Goal: Task Accomplishment & Management: Use online tool/utility

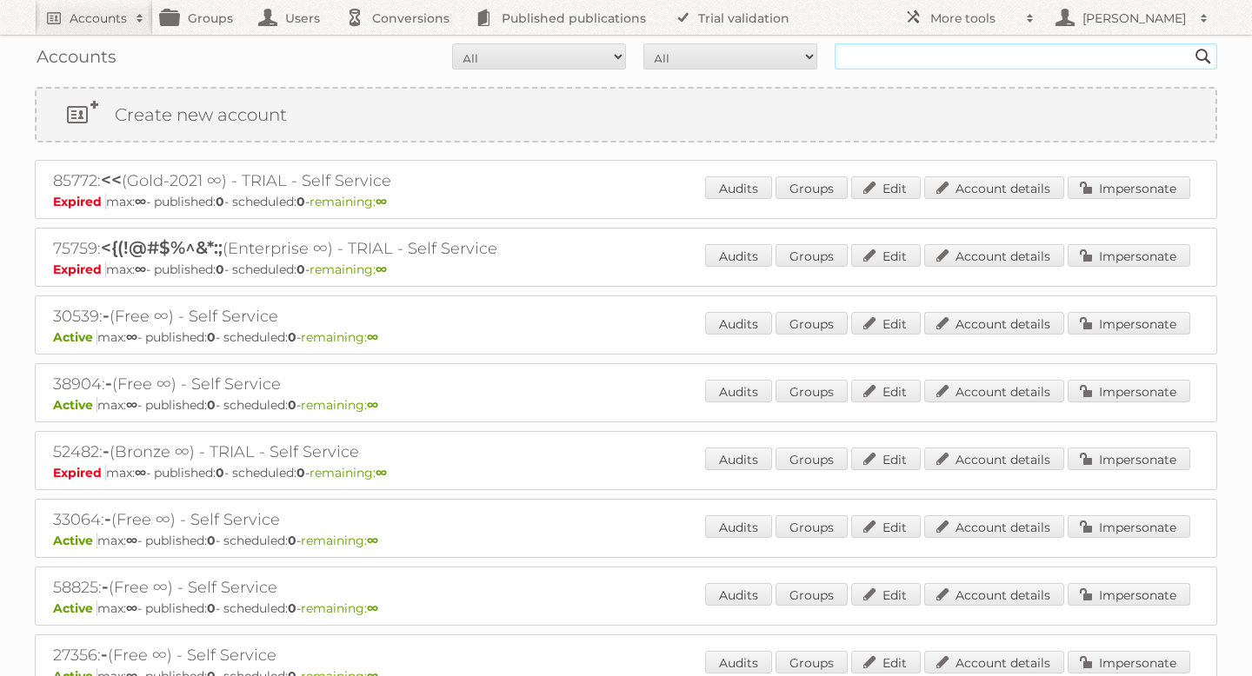
click at [892, 52] on input "text" at bounding box center [1026, 56] width 382 height 26
type input "tuunte"
click at [1190, 43] on input "Search" at bounding box center [1203, 56] width 26 height 26
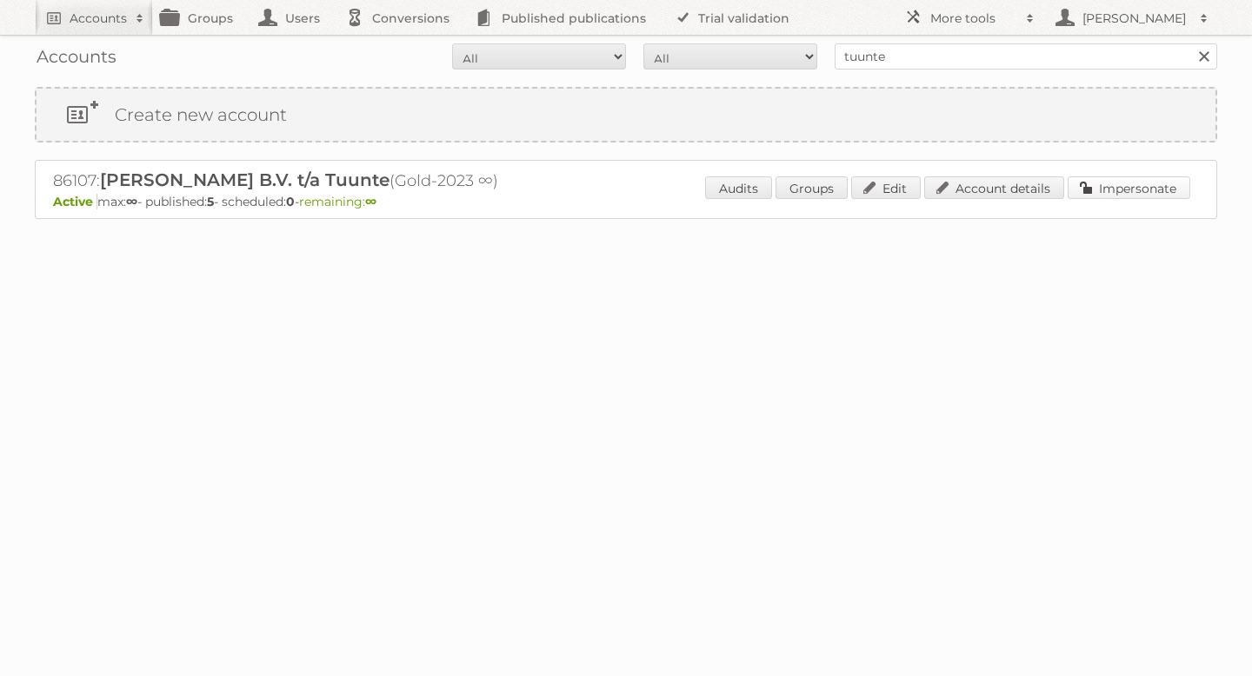
click at [1147, 195] on link "Impersonate" at bounding box center [1128, 187] width 123 height 23
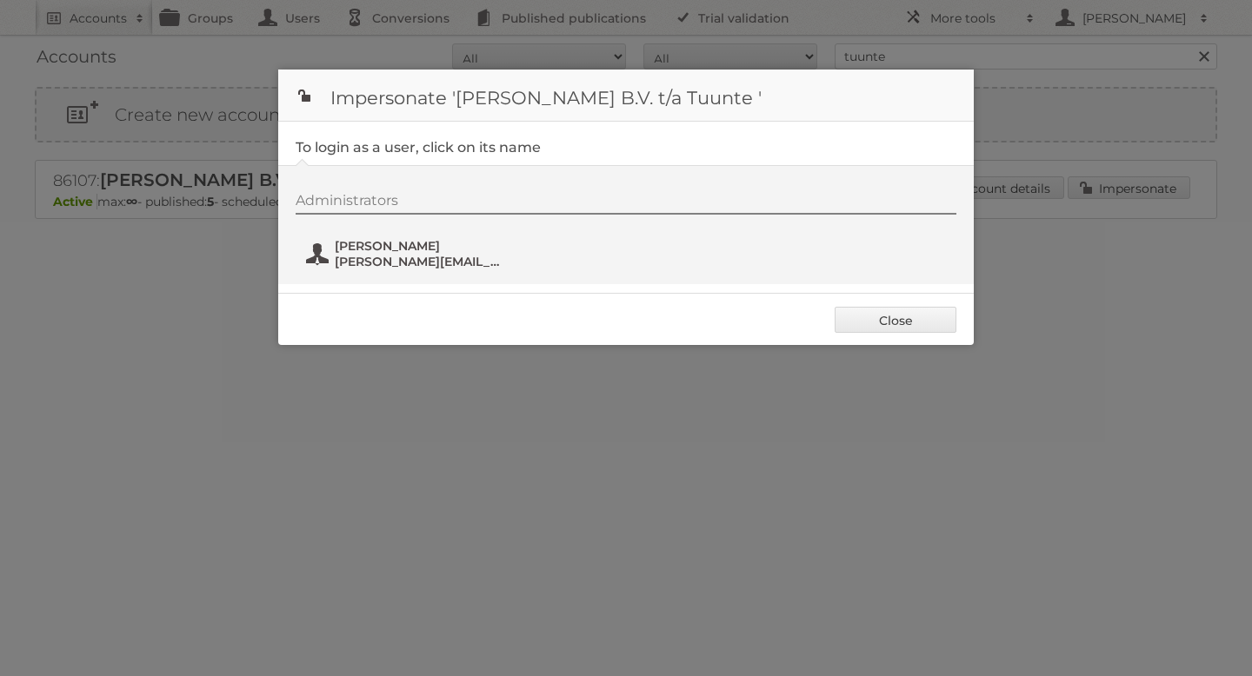
click at [396, 242] on span "[PERSON_NAME]" at bounding box center [419, 246] width 169 height 16
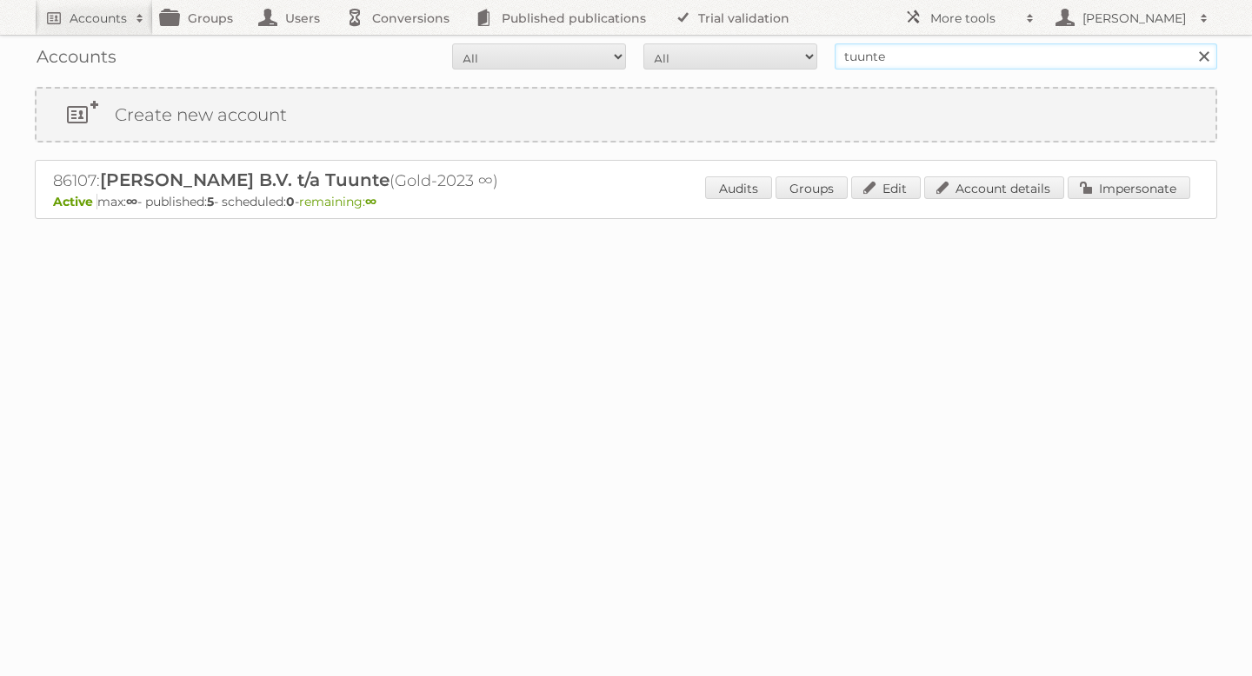
click at [897, 51] on input "tuunte" at bounding box center [1026, 56] width 382 height 26
click at [1190, 43] on input "Search" at bounding box center [1203, 56] width 26 height 26
click at [1105, 185] on link "Impersonate" at bounding box center [1128, 187] width 123 height 23
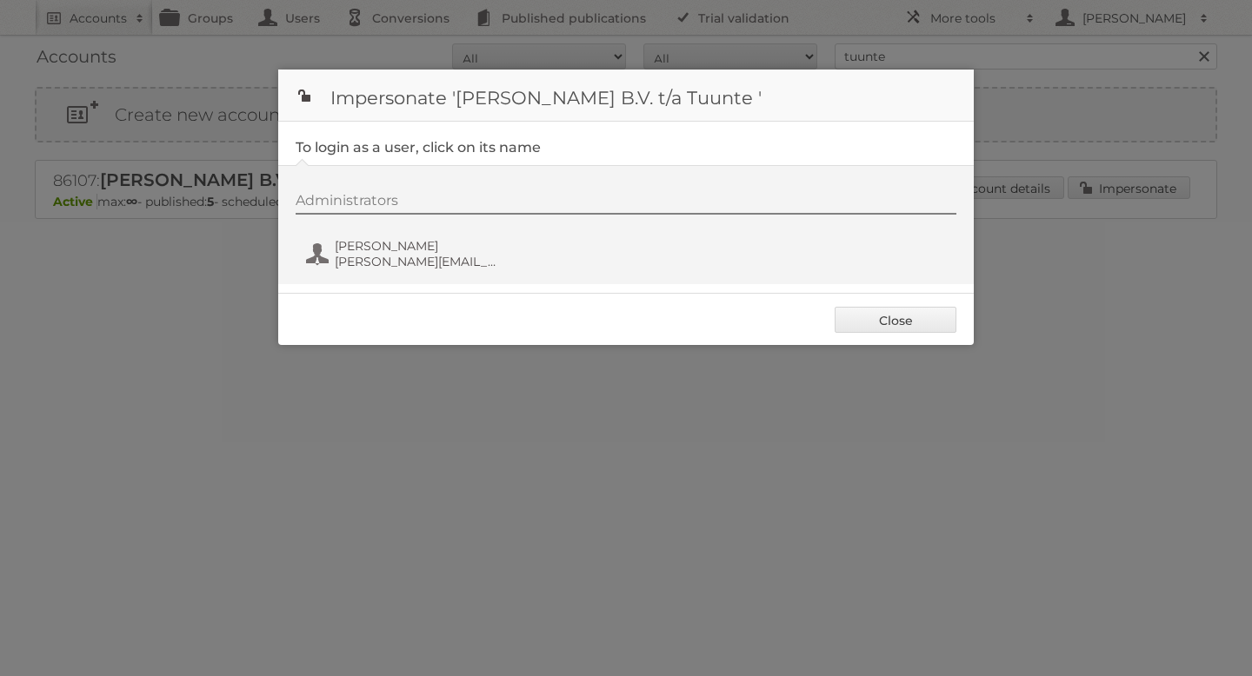
click at [338, 279] on div "Administrators [PERSON_NAME] [PERSON_NAME][EMAIL_ADDRESS][DOMAIN_NAME]" at bounding box center [625, 224] width 695 height 119
click at [361, 246] on span "[PERSON_NAME]" at bounding box center [419, 246] width 169 height 16
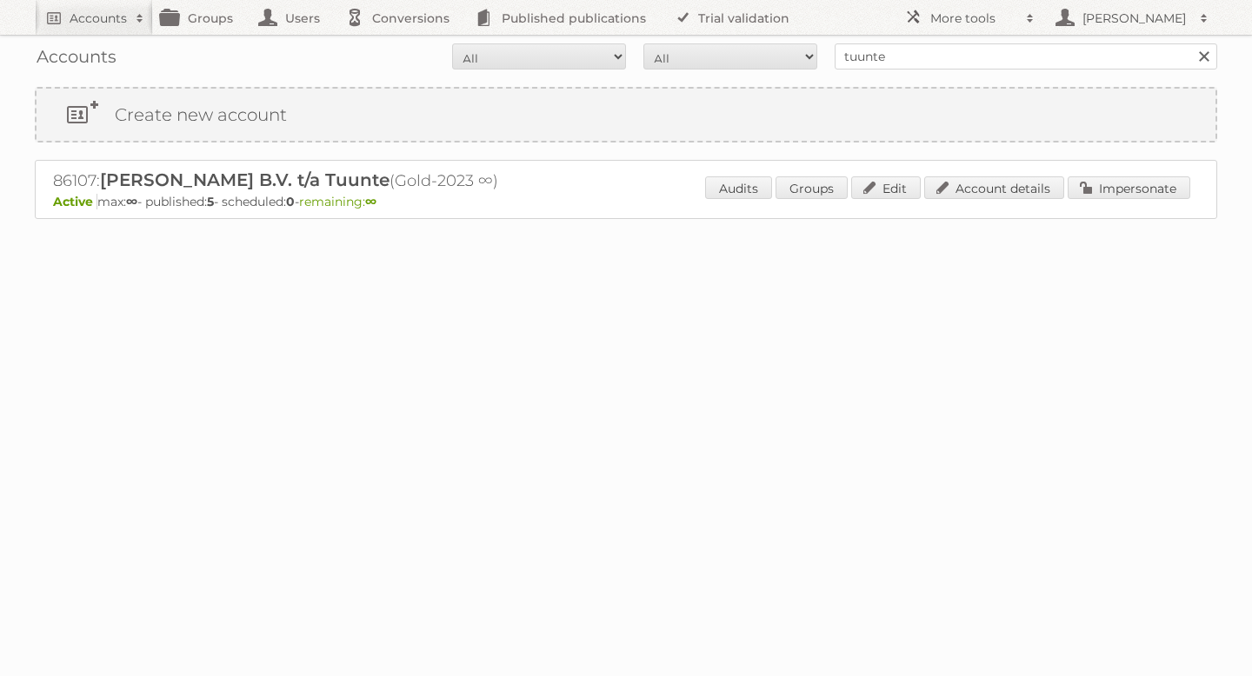
click at [320, 412] on body "Accounts Search Advanced Search Create new account Groups Users Conversions Pub…" at bounding box center [626, 338] width 1252 height 676
